Goal: Find specific page/section: Find specific page/section

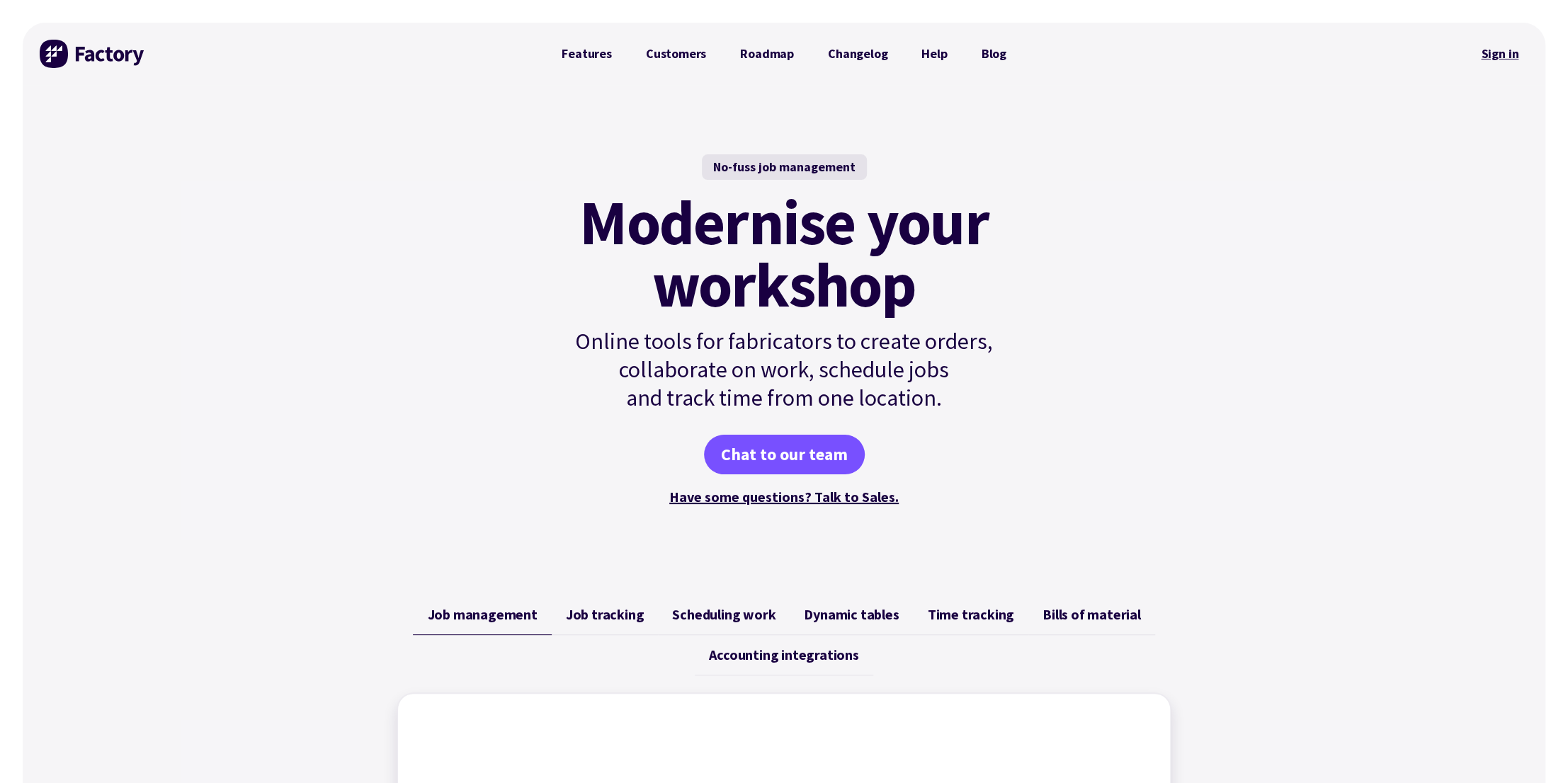
click at [1494, 47] on link "Sign in" at bounding box center [1500, 53] width 57 height 33
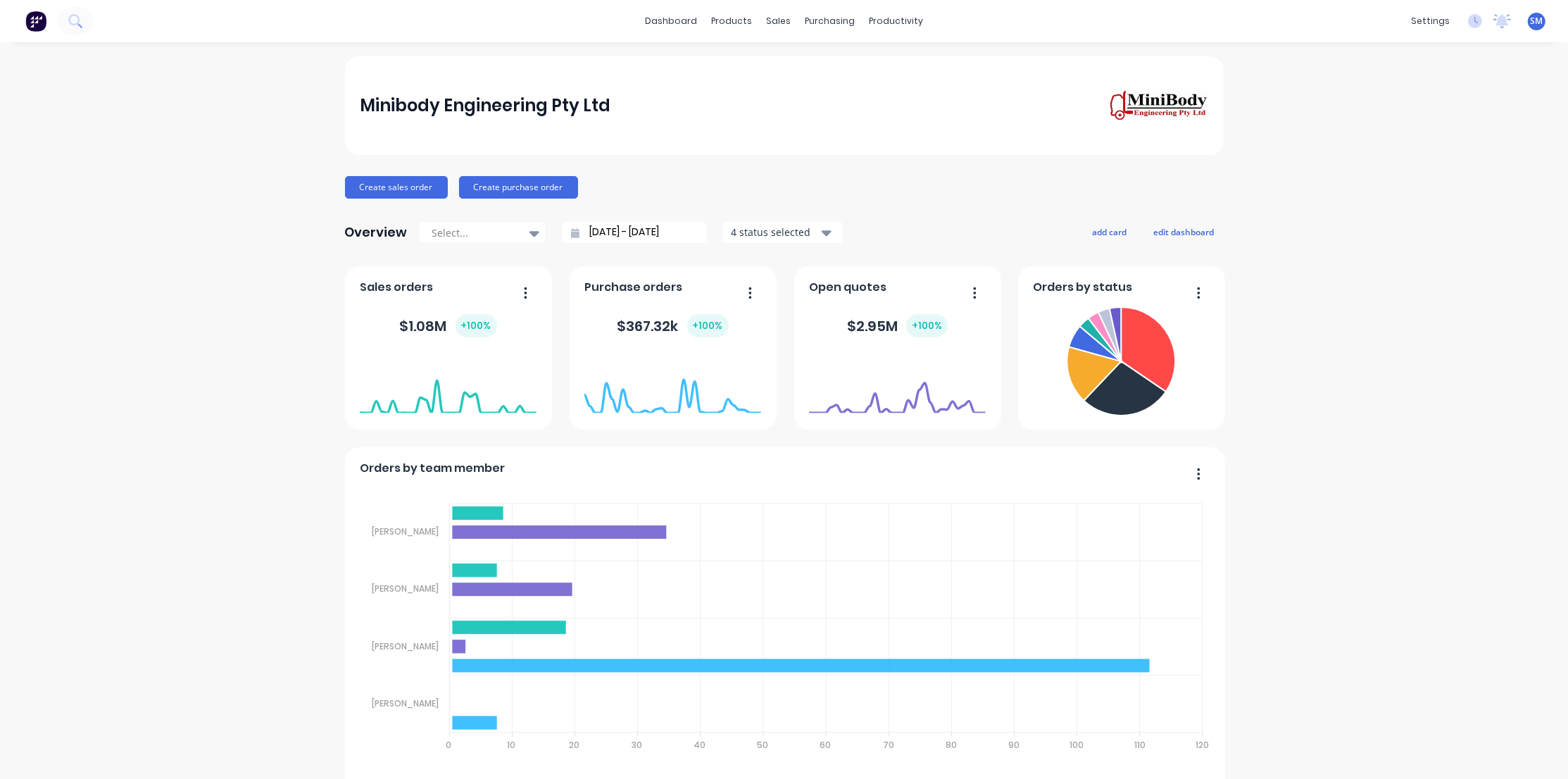
click at [803, 69] on div "Sales Orders" at bounding box center [826, 67] width 58 height 13
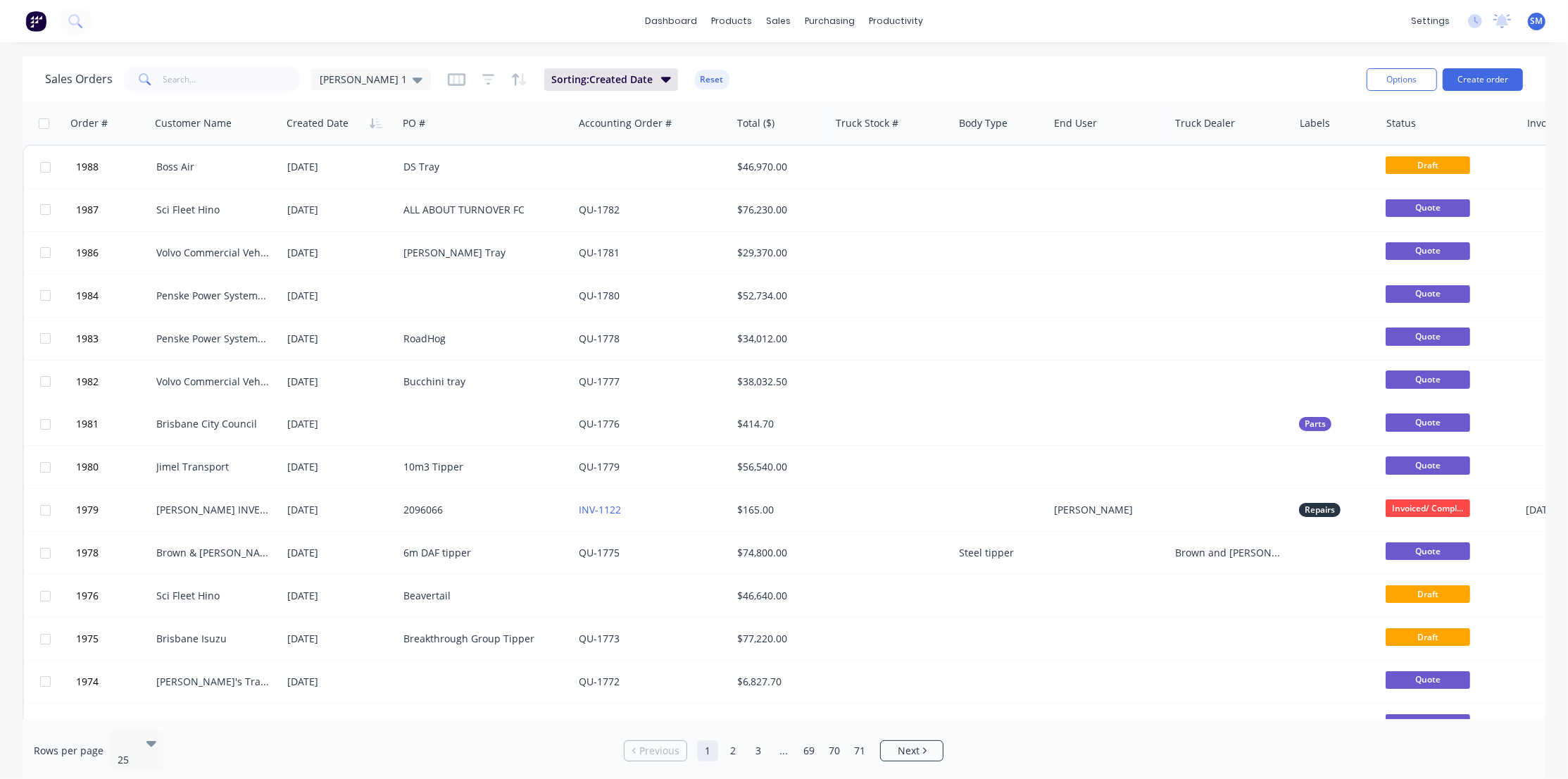
click at [1011, 70] on div "Sales Orders [PERSON_NAME] 1 Sorting: Created Date Reset" at bounding box center [700, 79] width 1311 height 35
click at [1170, 22] on div "dashboard products sales purchasing productivity dashboard products Product Cat…" at bounding box center [784, 21] width 1568 height 42
drag, startPoint x: 1109, startPoint y: 84, endPoint x: 1155, endPoint y: 22, distance: 77.2
click at [1109, 84] on div "Sales Orders [PERSON_NAME] 1 Sorting: Created Date Reset" at bounding box center [700, 79] width 1311 height 35
click at [1158, 26] on div "dashboard products sales purchasing productivity dashboard products Product Cat…" at bounding box center [784, 21] width 1568 height 42
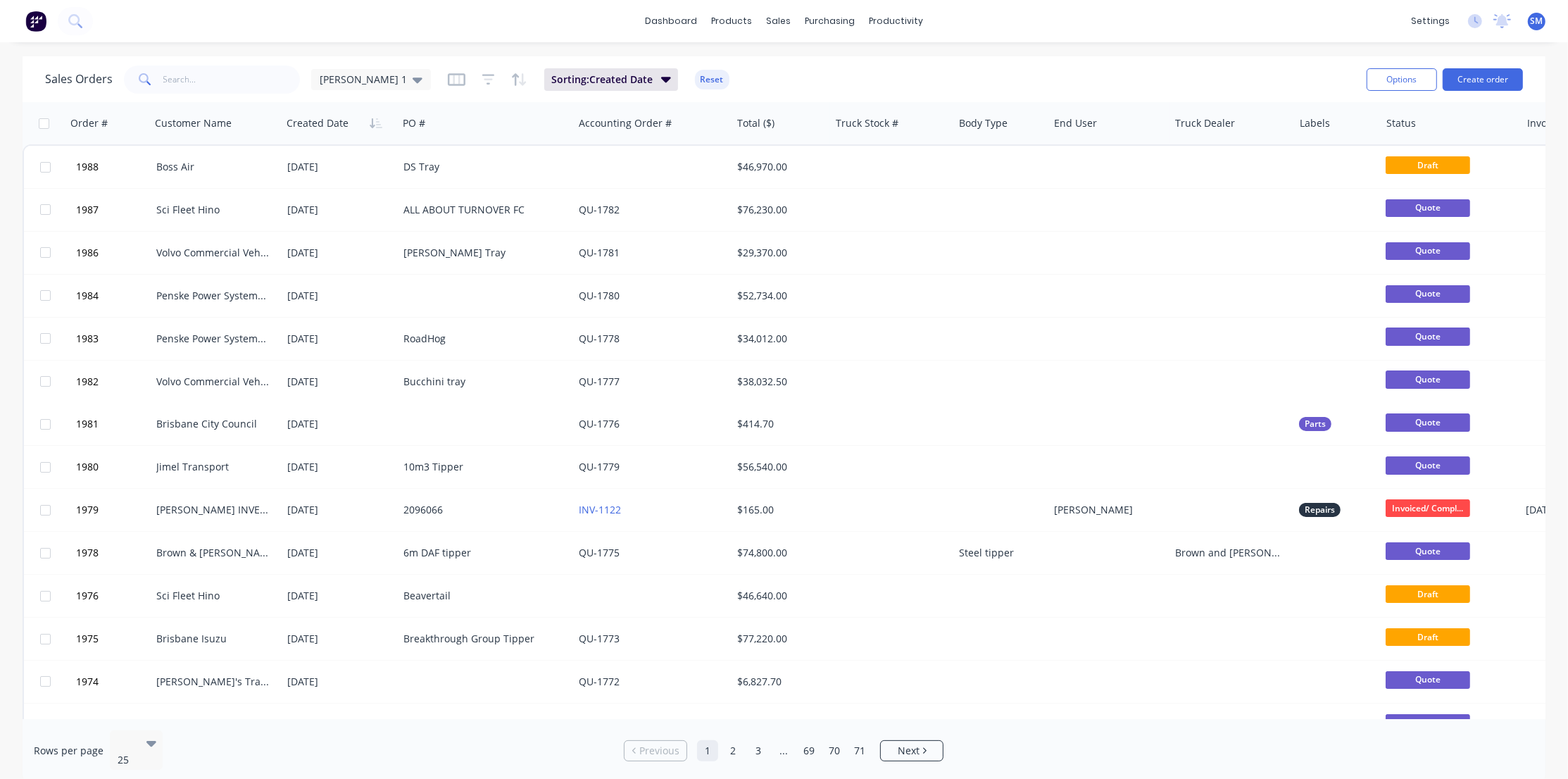
click at [852, 81] on div "Sales Orders [PERSON_NAME] 1 Sorting: Created Date Reset" at bounding box center [700, 79] width 1311 height 35
click at [1052, 78] on div "Sales Orders [PERSON_NAME] 1 Sorting: Created Date Reset" at bounding box center [700, 79] width 1311 height 35
click at [932, 83] on div "Sales Orders [PERSON_NAME] 1 Sorting: Created Date Reset" at bounding box center [700, 79] width 1311 height 35
click at [1009, 77] on div "Sales Orders [PERSON_NAME] 1 Sorting: Created Date Reset" at bounding box center [700, 79] width 1311 height 35
click at [190, 83] on input "text" at bounding box center [231, 80] width 137 height 28
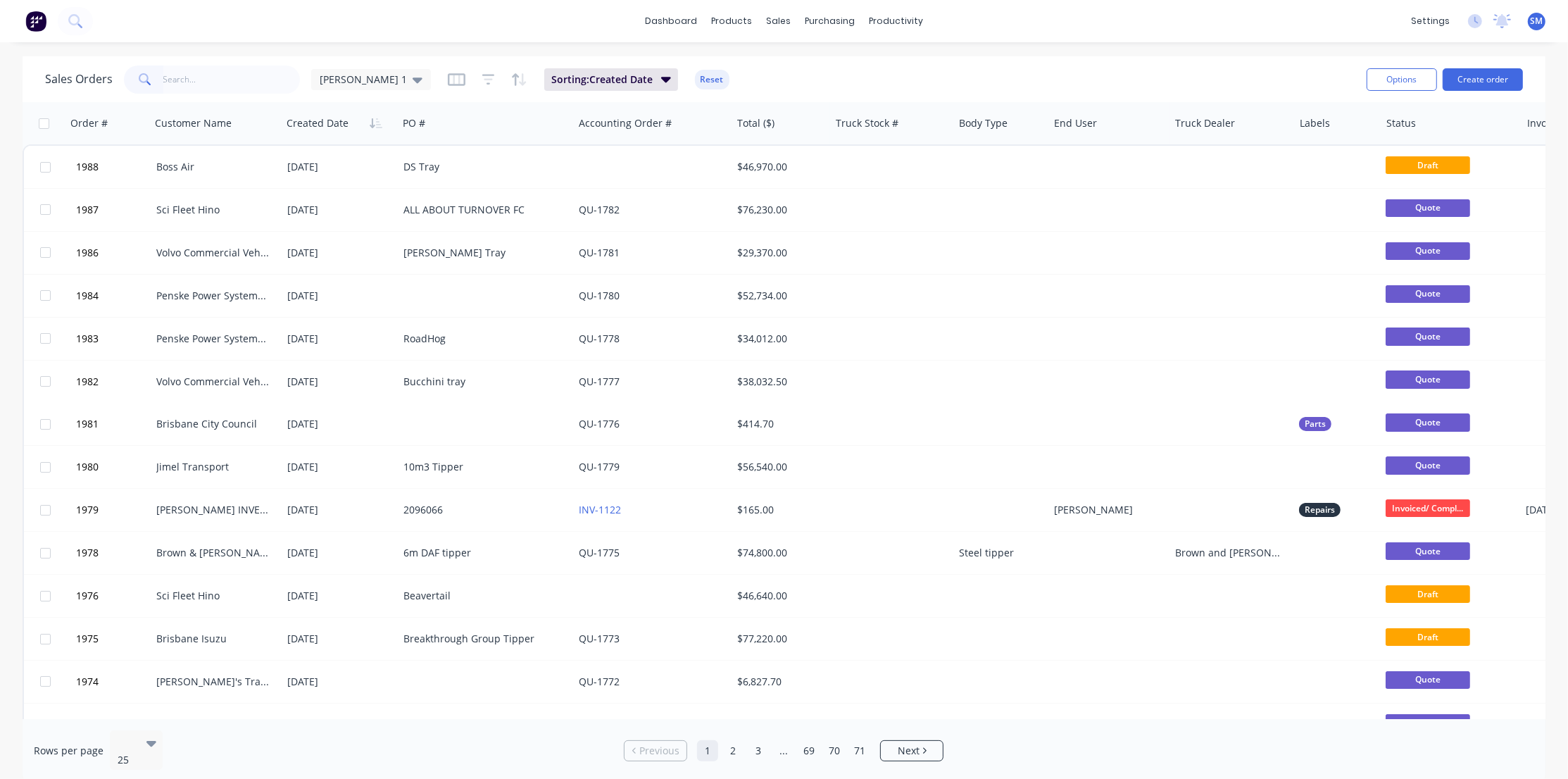
click at [1113, 74] on div "Sales Orders [PERSON_NAME] 1 Sorting: Created Date Reset" at bounding box center [700, 79] width 1311 height 35
click at [1086, 74] on div "Sales Orders [PERSON_NAME] 1 Sorting: Created Date Reset" at bounding box center [700, 79] width 1311 height 35
click at [1159, 73] on div "Sales Orders [PERSON_NAME] 1 Sorting: Created Date Reset" at bounding box center [700, 79] width 1311 height 35
click at [1147, 82] on div "Sales Orders [PERSON_NAME] 1 Sorting: Created Date Reset" at bounding box center [700, 79] width 1311 height 35
click at [926, 63] on div "Workflow" at bounding box center [921, 67] width 42 height 13
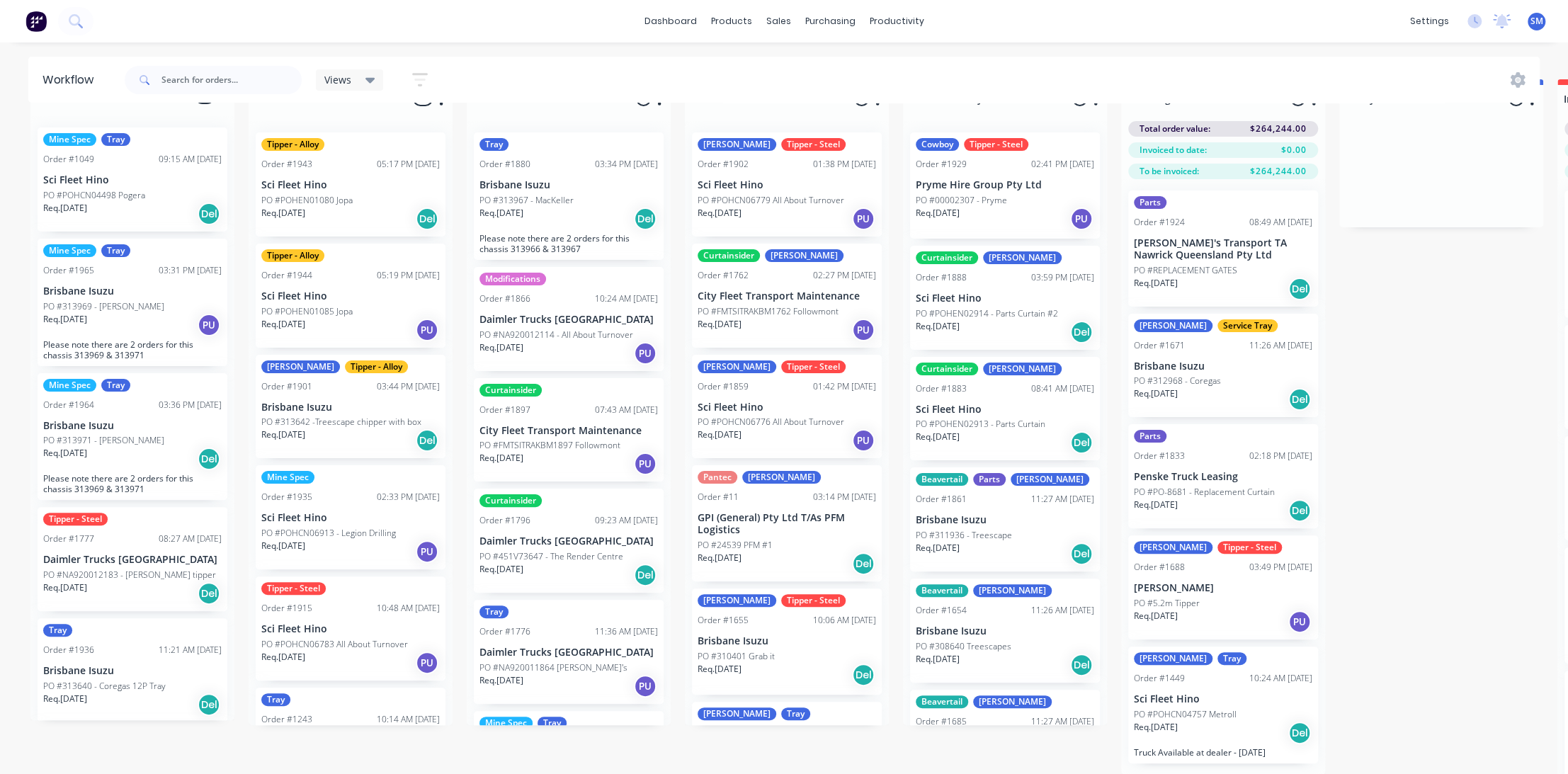
scroll to position [59, 0]
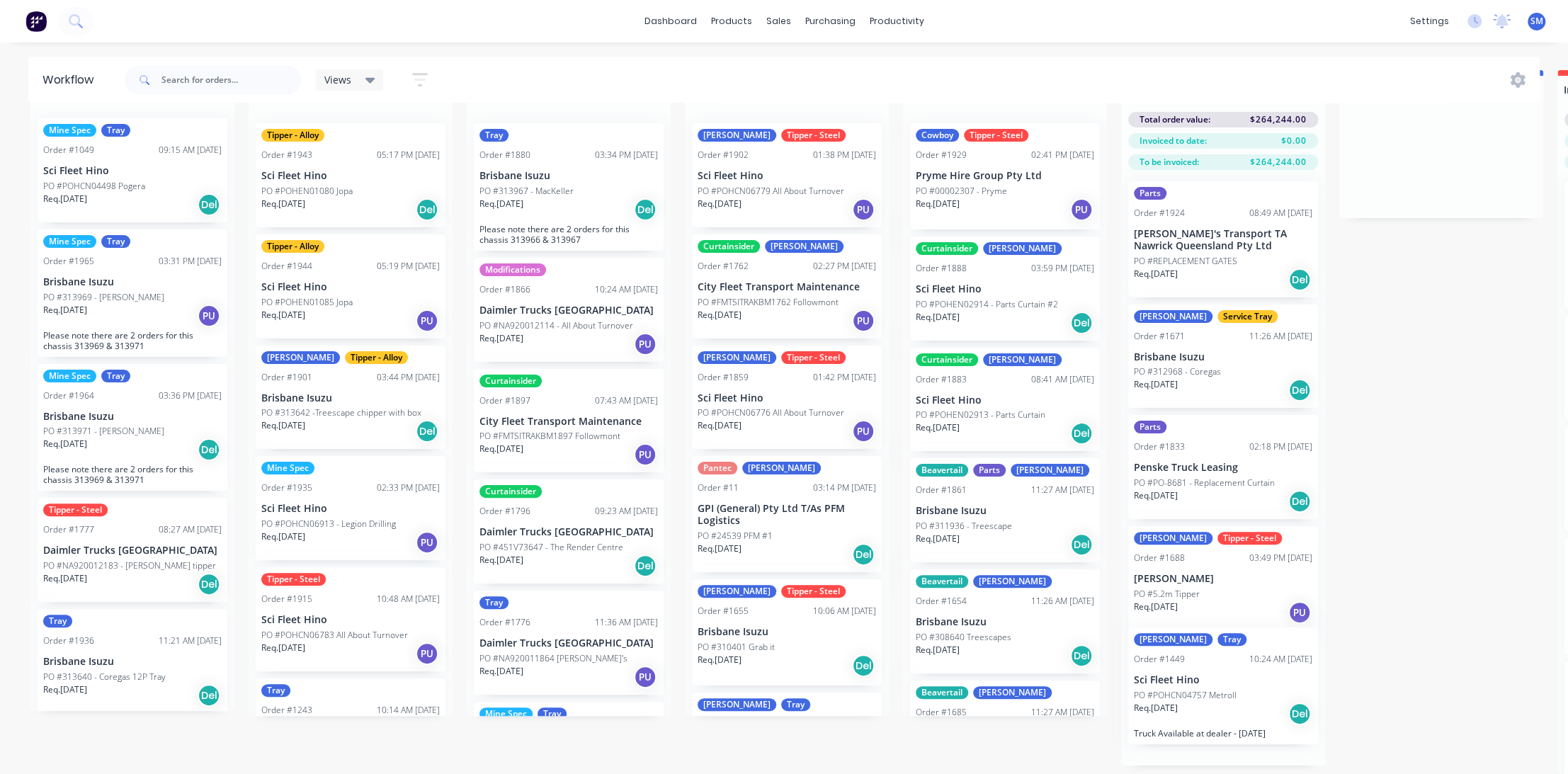
click at [1193, 688] on div "Parts Order #1924 08:49 AM [DATE] [PERSON_NAME]'s Transport TA Nawrick Queensla…" at bounding box center [1223, 468] width 204 height 596
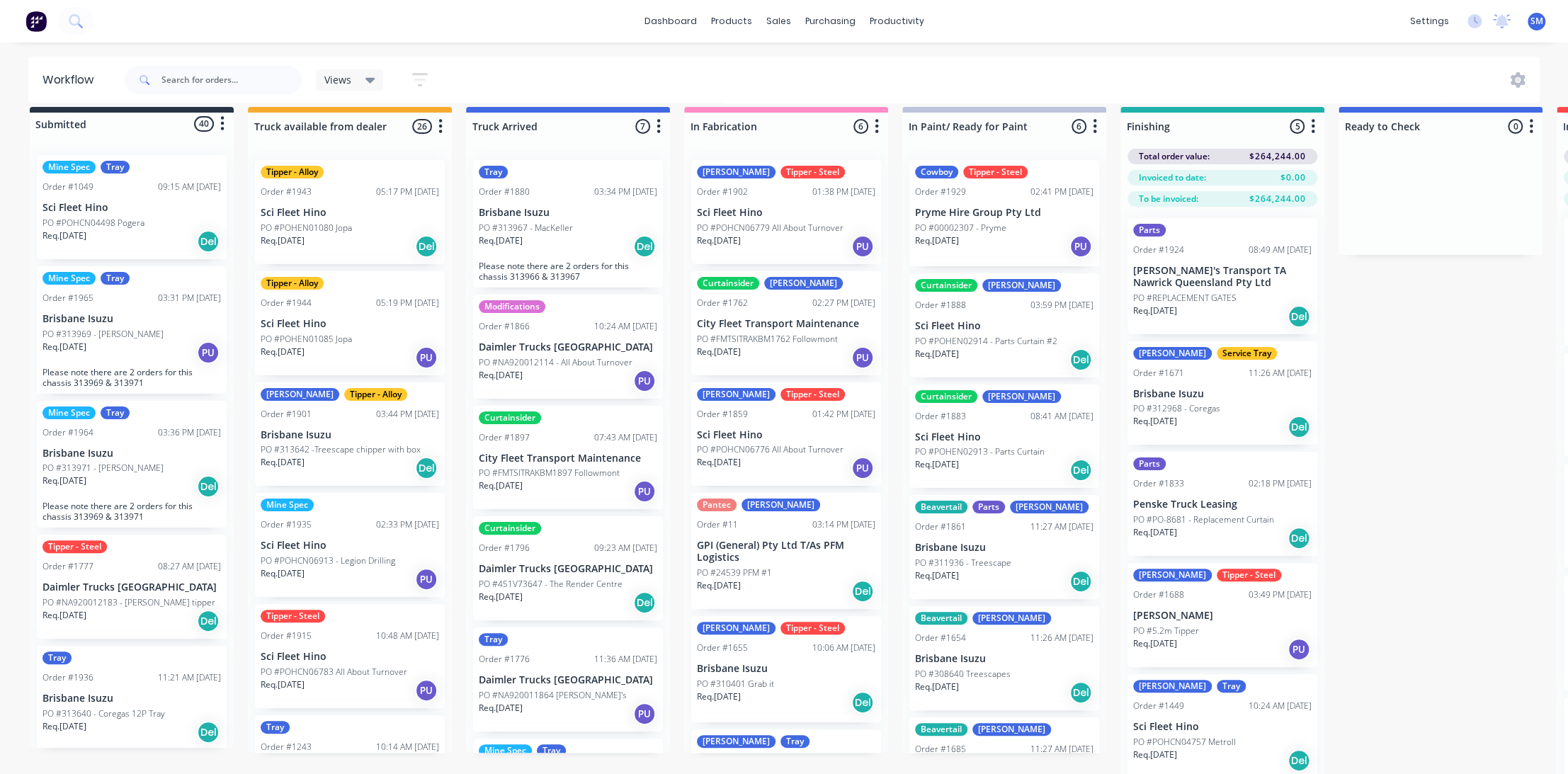
scroll to position [0, 1]
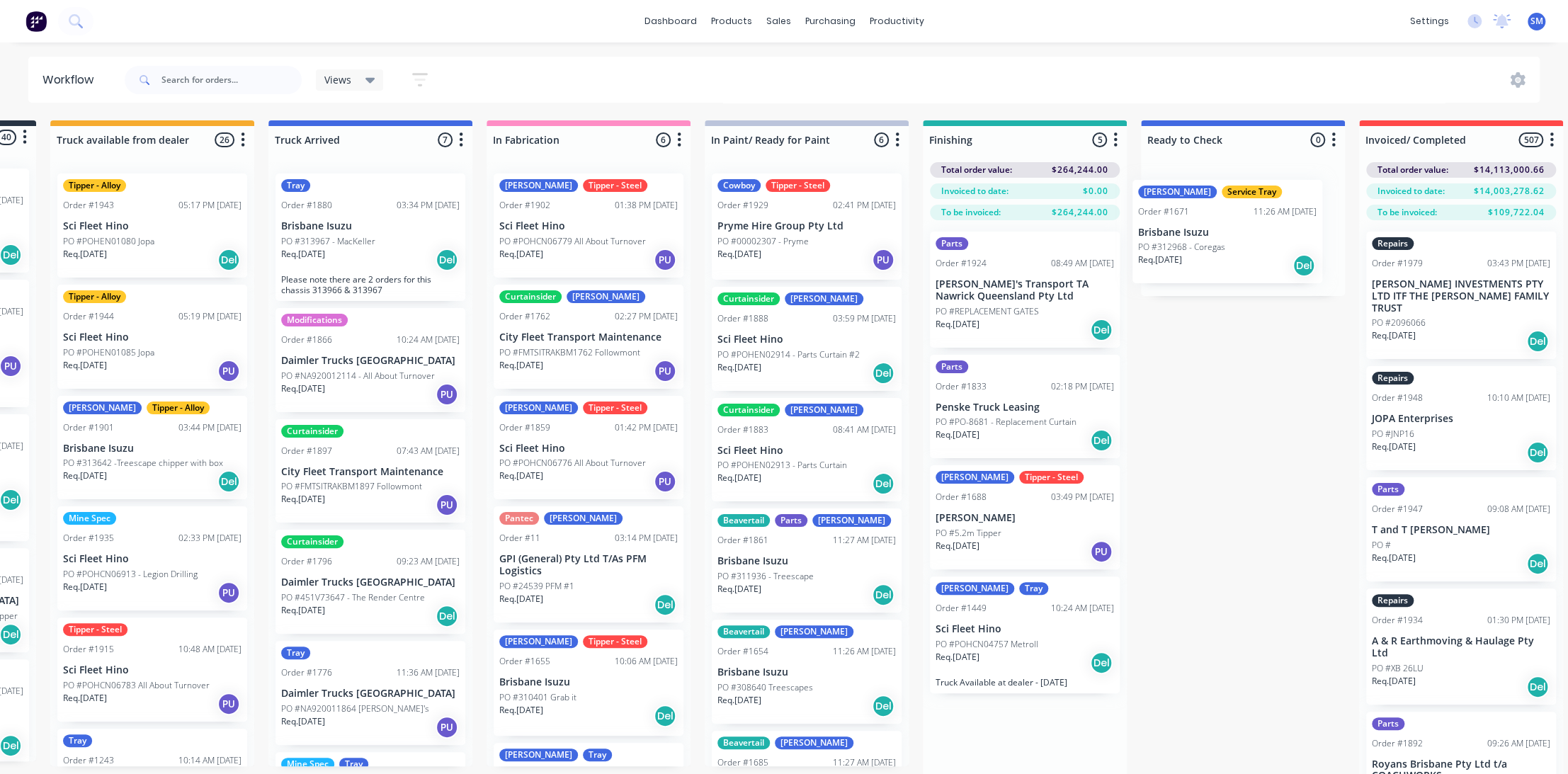
drag, startPoint x: 1172, startPoint y: 406, endPoint x: 1185, endPoint y: 233, distance: 173.5
click at [1185, 233] on div "Submitted 40 Status colour #273444 hex #273444 Save Cancel Summaries Total orde…" at bounding box center [972, 472] width 2362 height 704
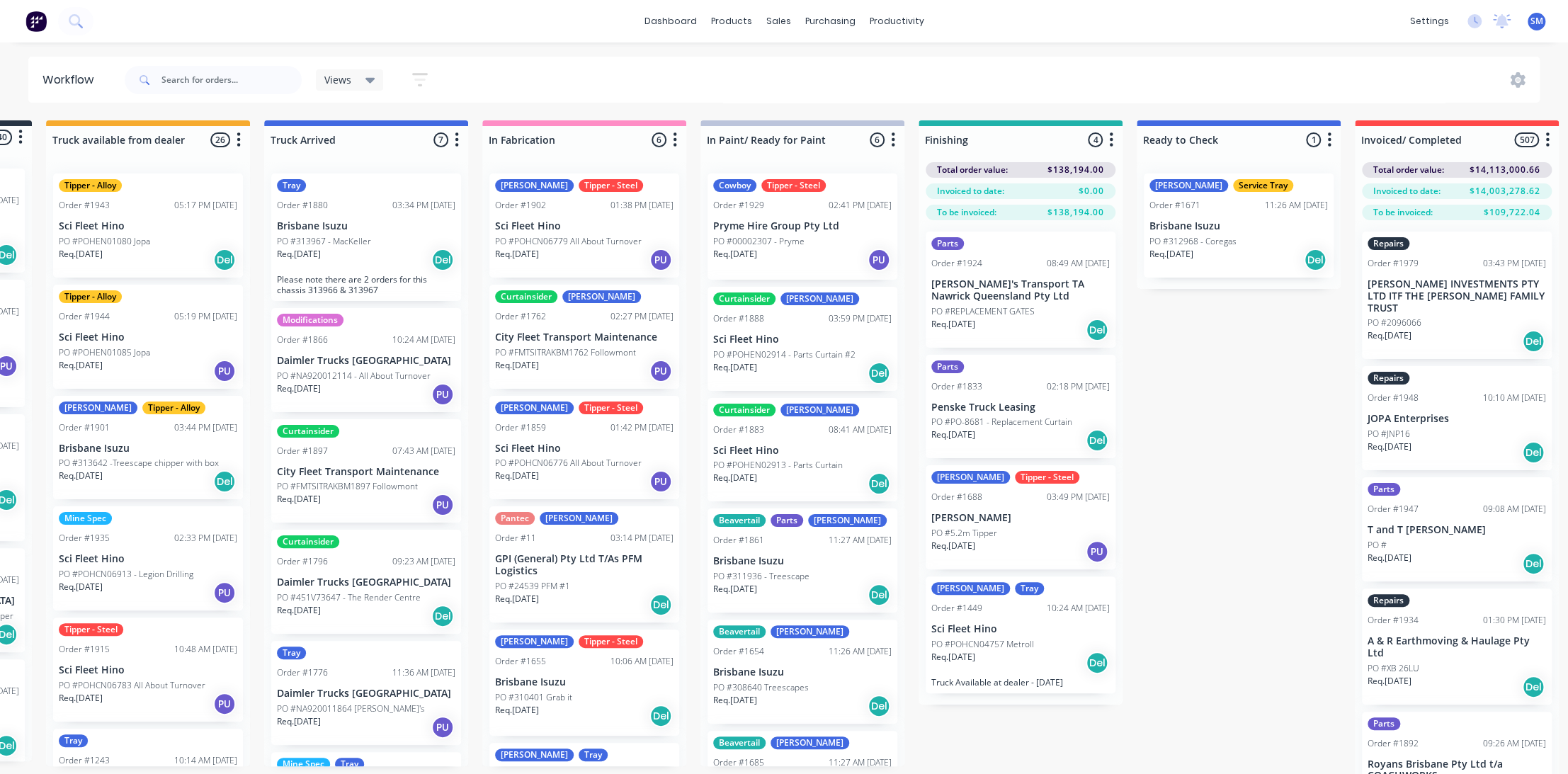
click at [1199, 215] on div "[PERSON_NAME] Service Tray Order #1671 11:26 AM [DATE] [GEOGRAPHIC_DATA] #31296…" at bounding box center [1238, 225] width 189 height 104
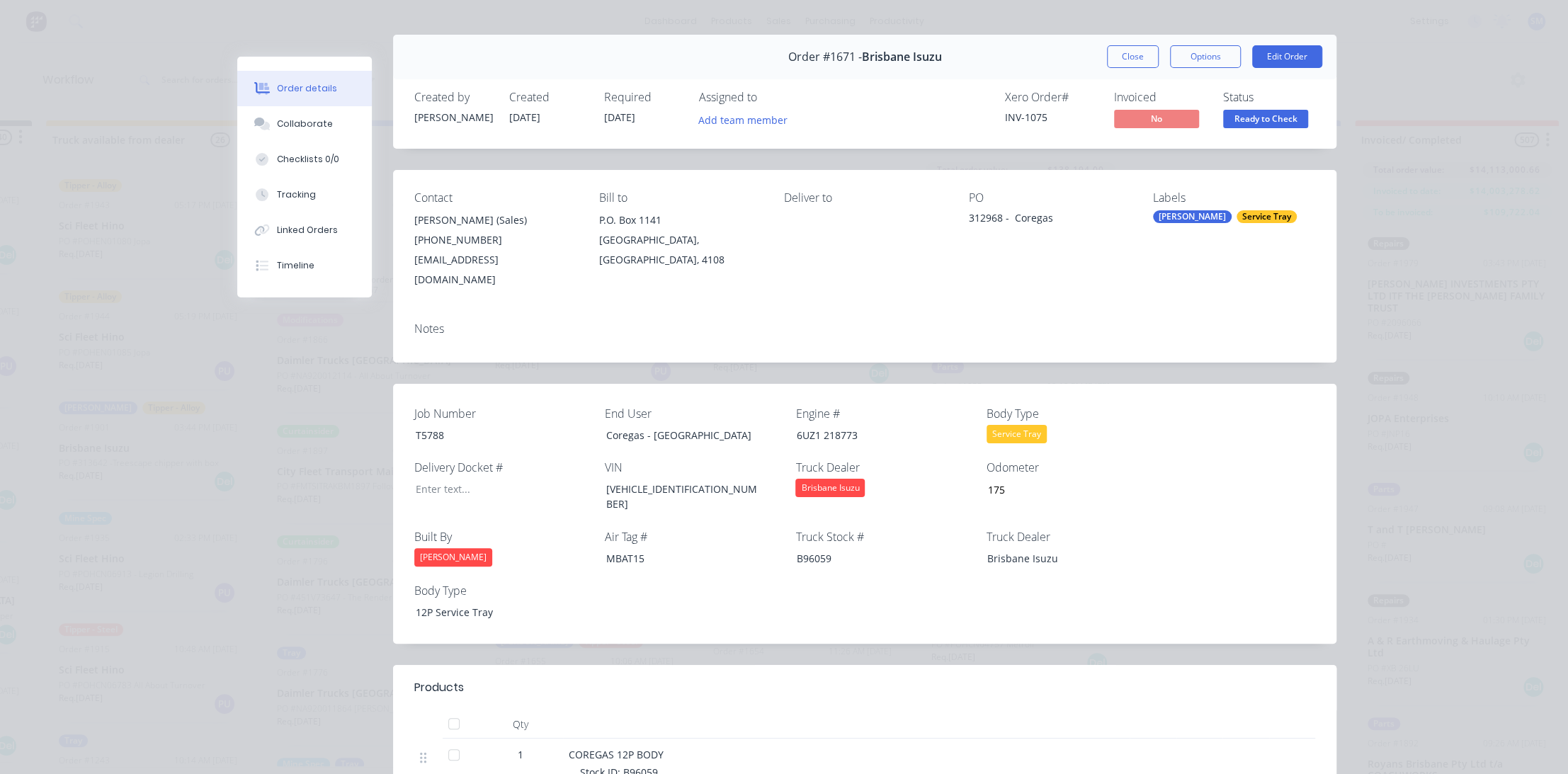
scroll to position [0, 0]
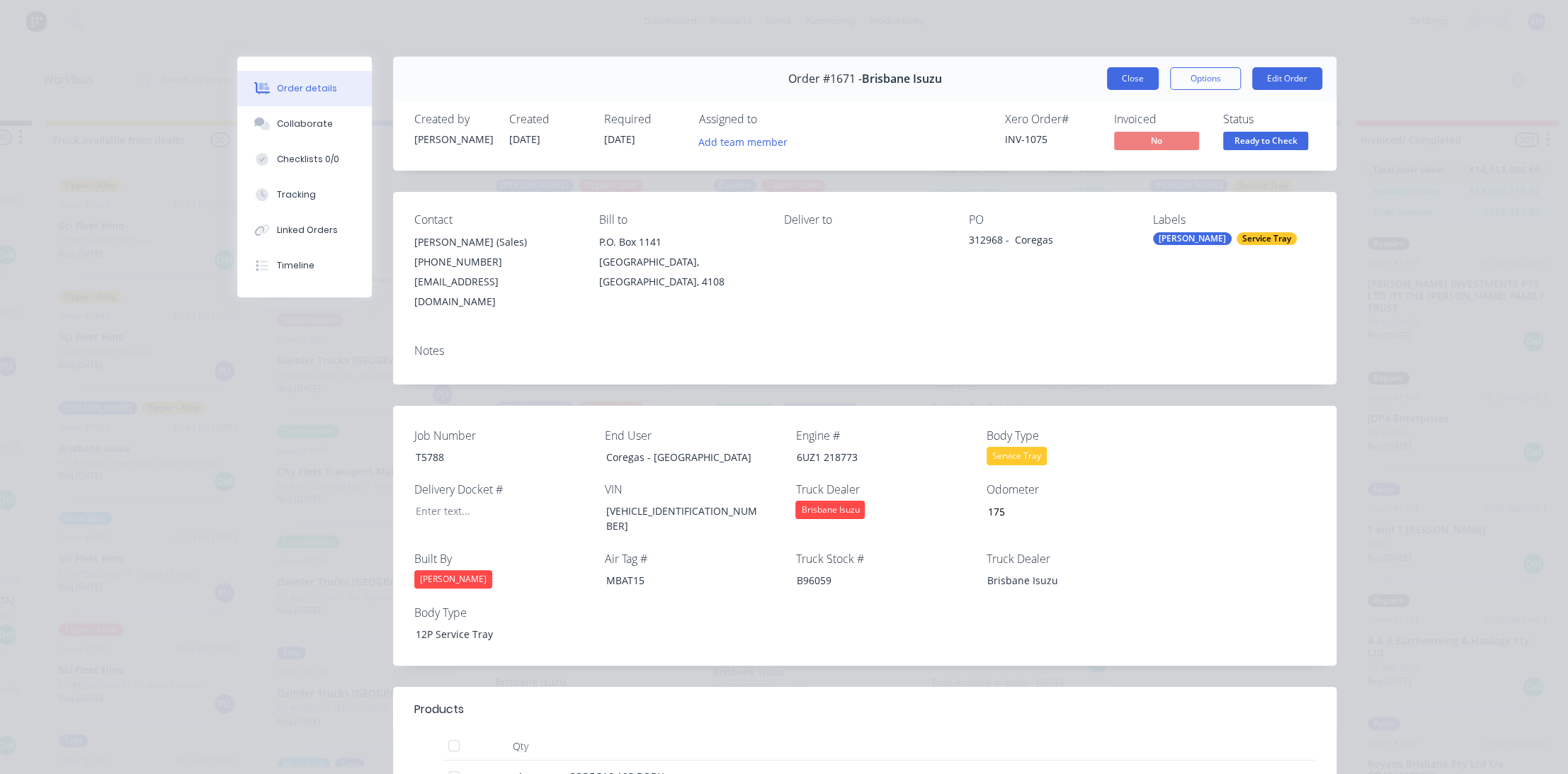
click at [1130, 78] on button "Close" at bounding box center [1133, 79] width 52 height 22
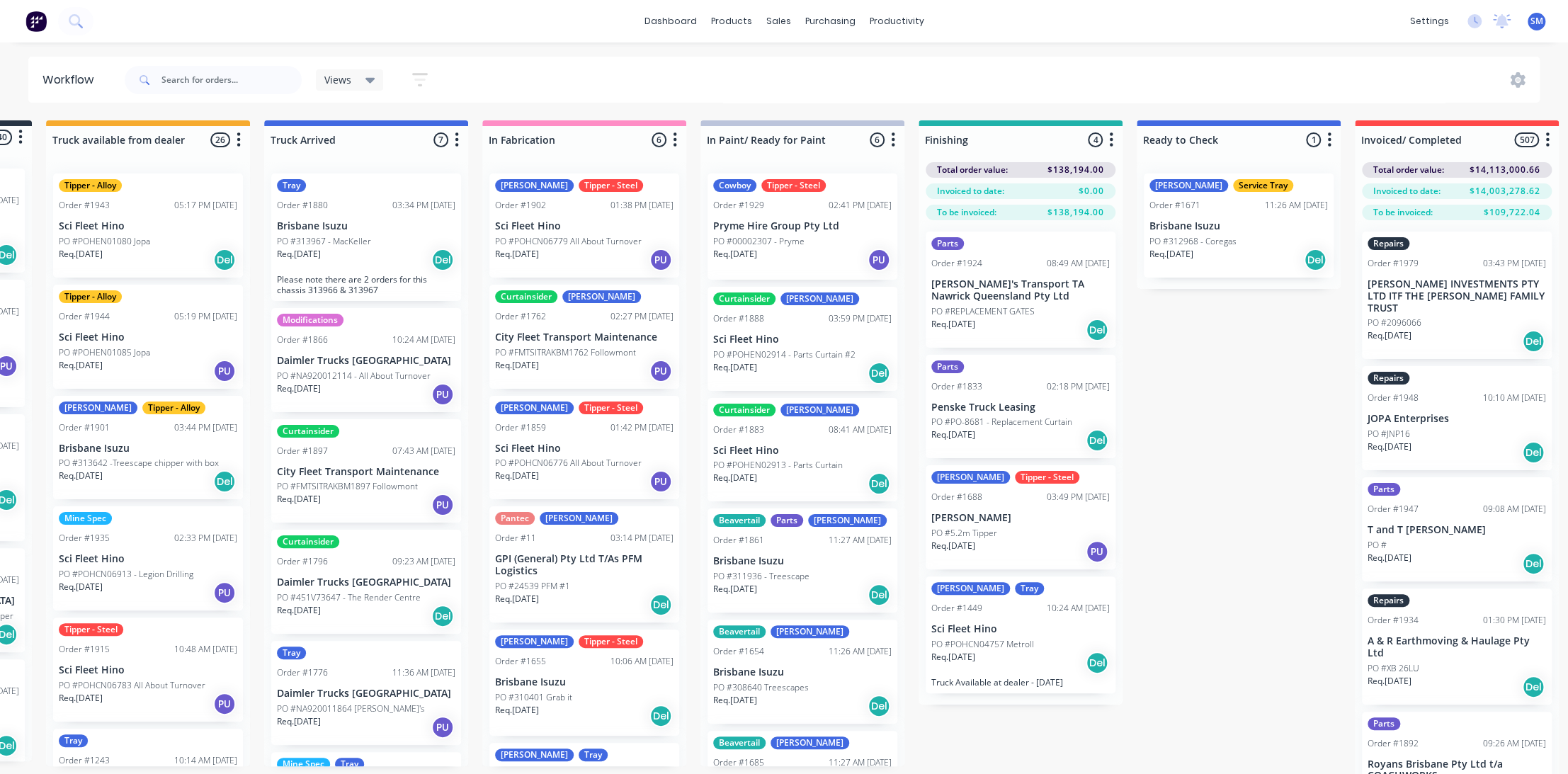
click at [1281, 477] on div "Submitted 40 Status colour #273444 hex #273444 Save Cancel Summaries Total orde…" at bounding box center [967, 472] width 2362 height 704
